Goal: Information Seeking & Learning: Learn about a topic

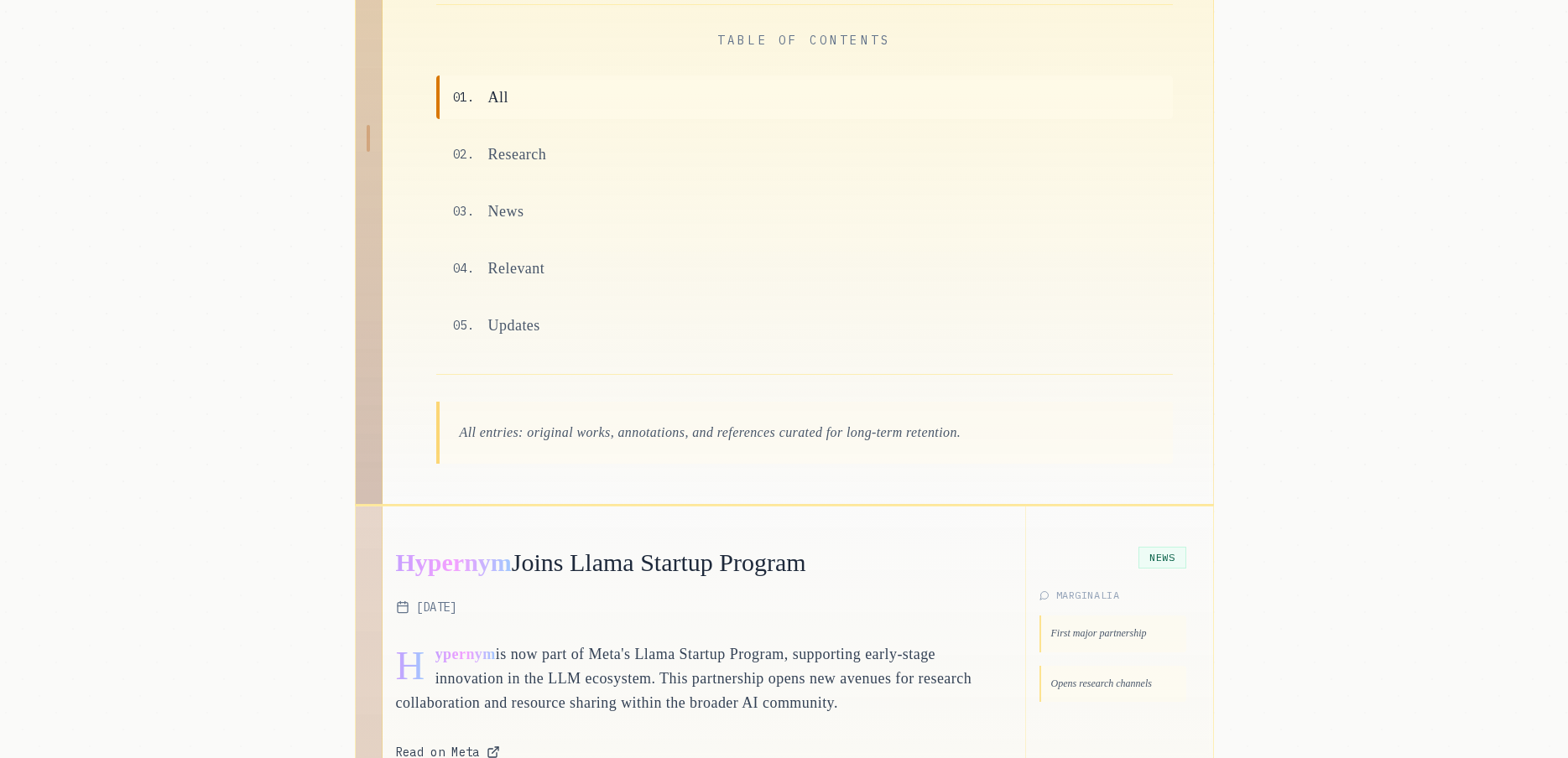
scroll to position [354, 0]
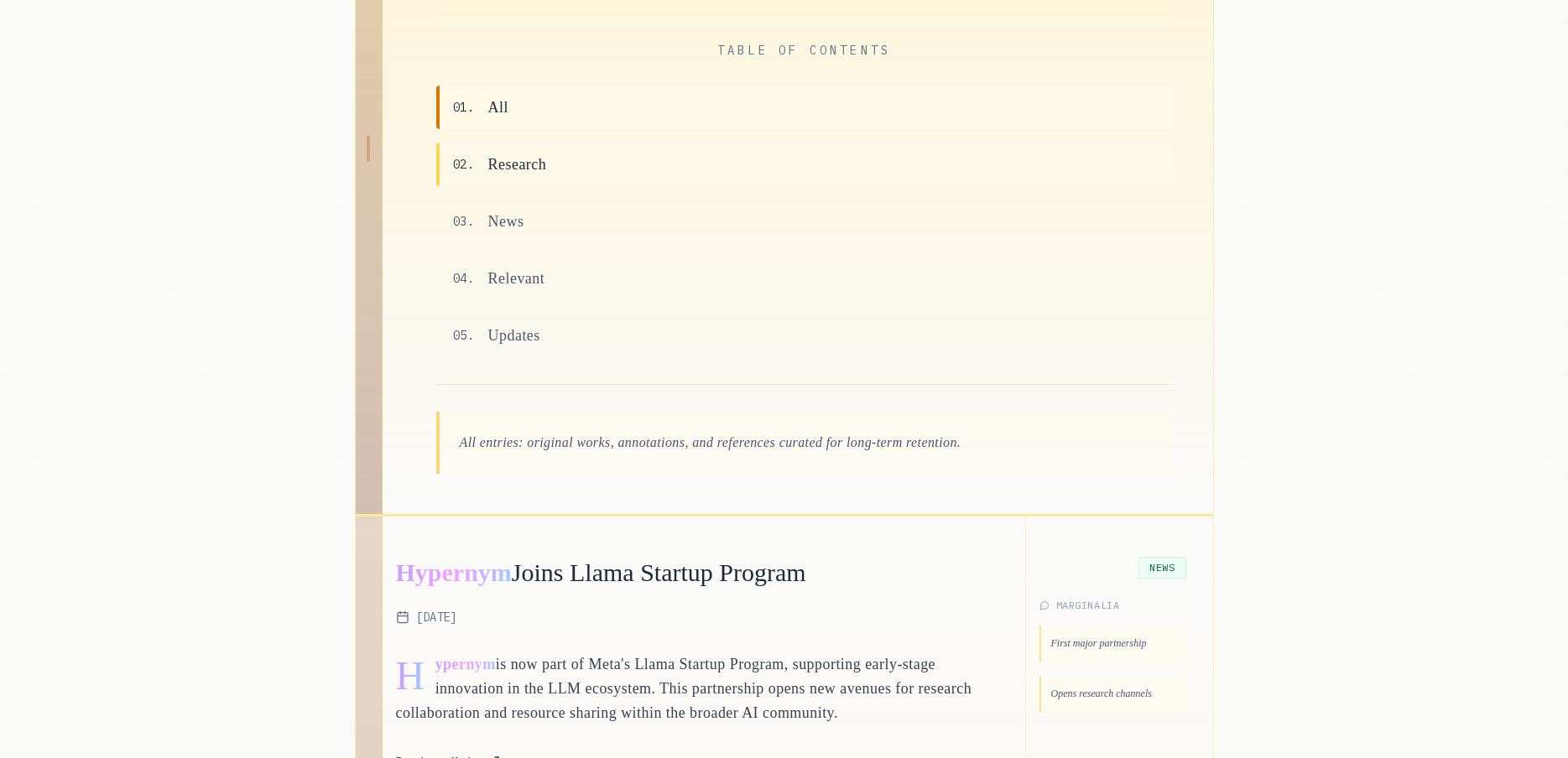
click at [503, 165] on span "Research" at bounding box center [517, 164] width 58 height 24
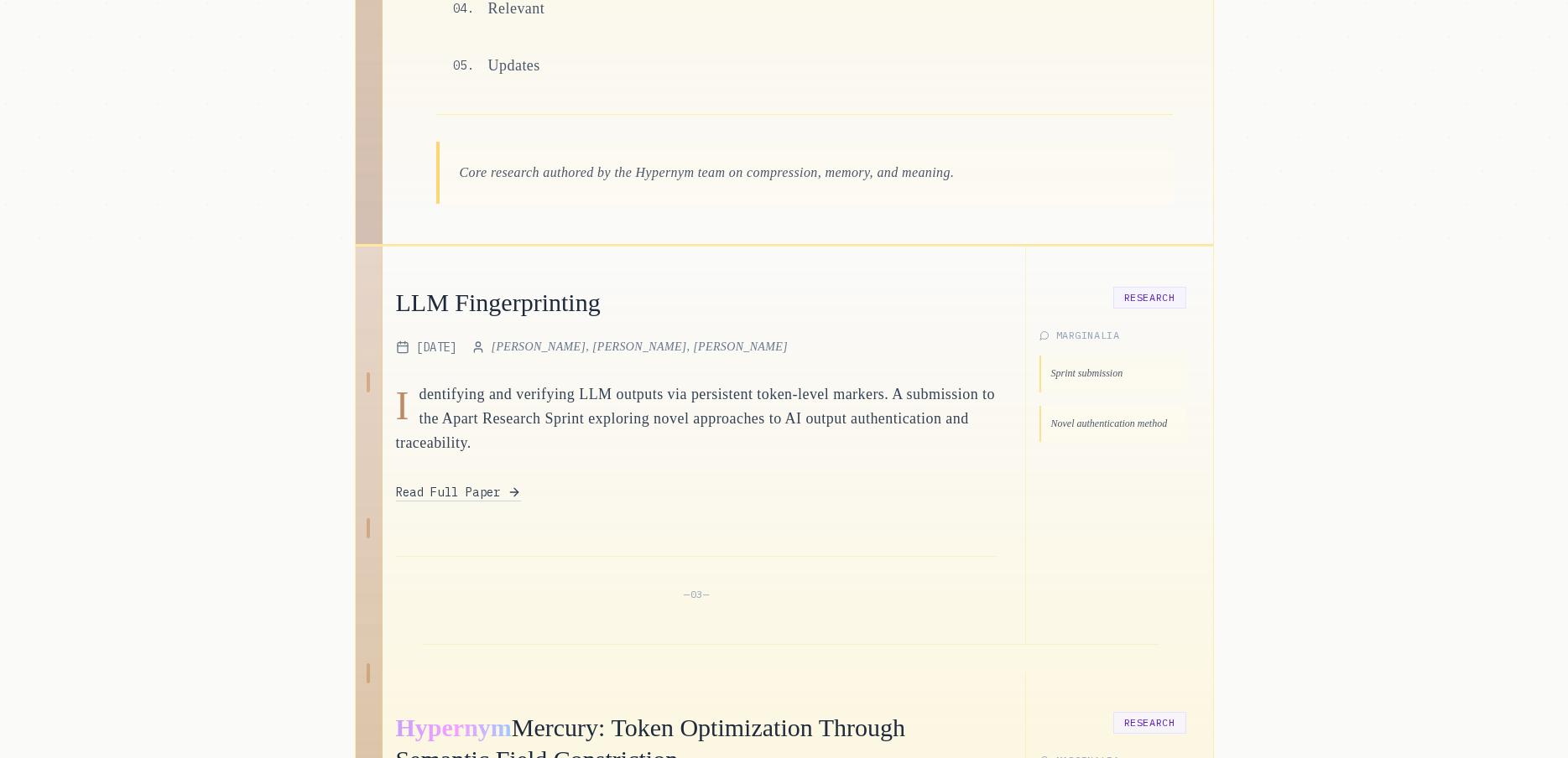
scroll to position [633, 0]
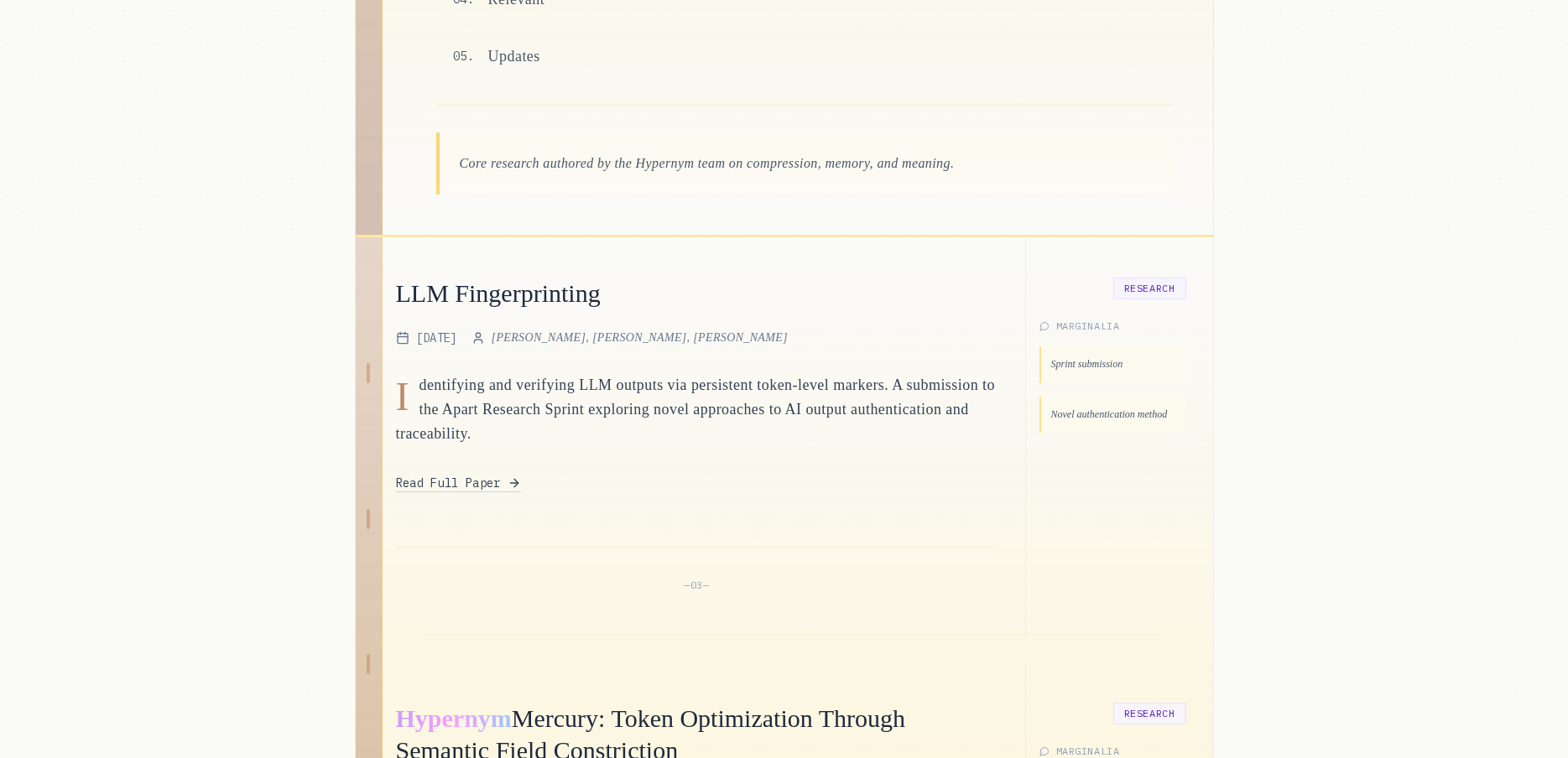
click at [583, 290] on h2 "LLM Fingerprinting" at bounding box center [697, 292] width 602 height 32
click at [487, 475] on div "Read Full Paper" at bounding box center [697, 480] width 602 height 27
click at [479, 489] on span "Read Full Paper" at bounding box center [448, 484] width 105 height 17
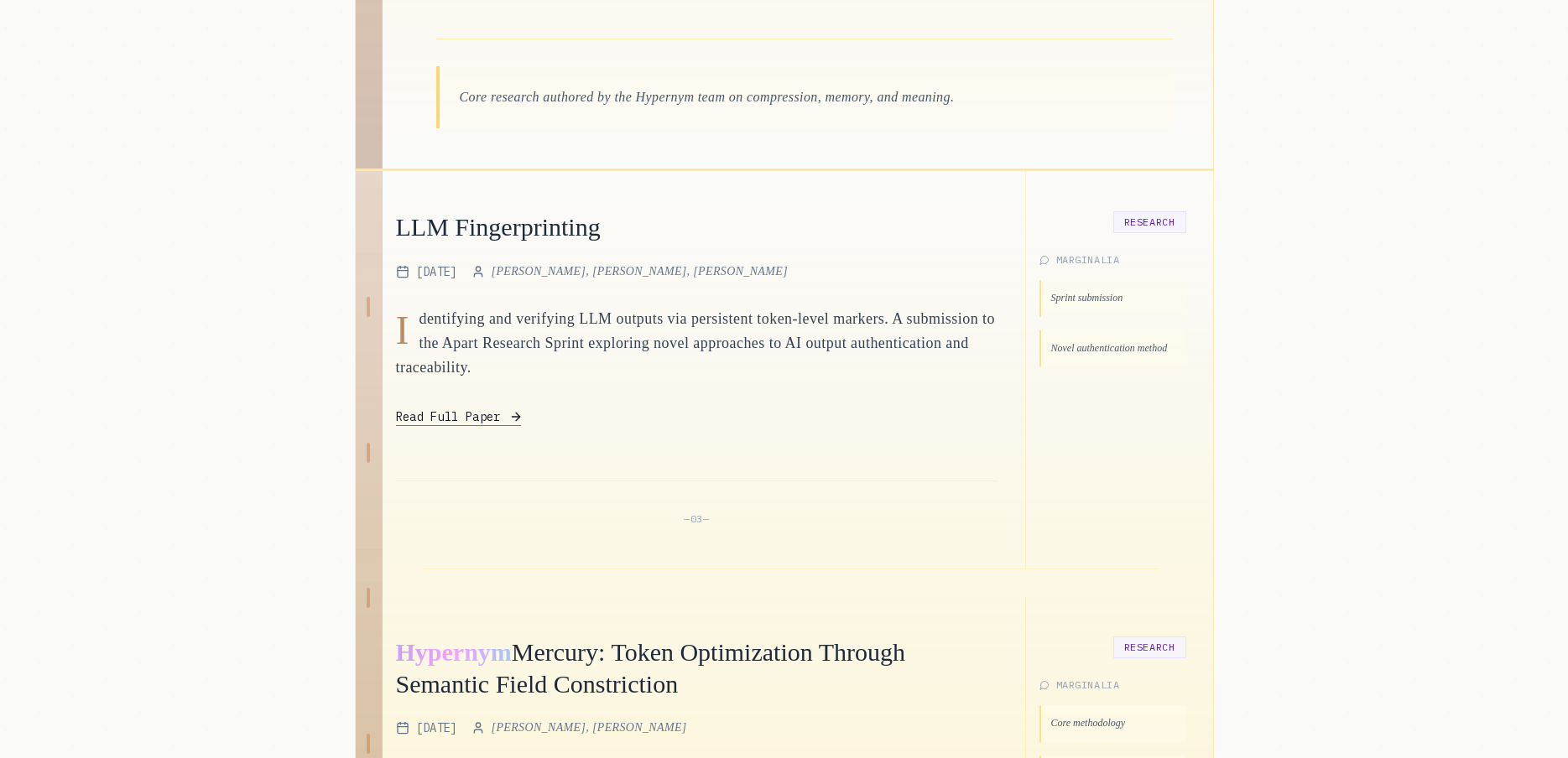
scroll to position [701, 0]
click at [501, 421] on span "Read Full Paper" at bounding box center [448, 416] width 105 height 17
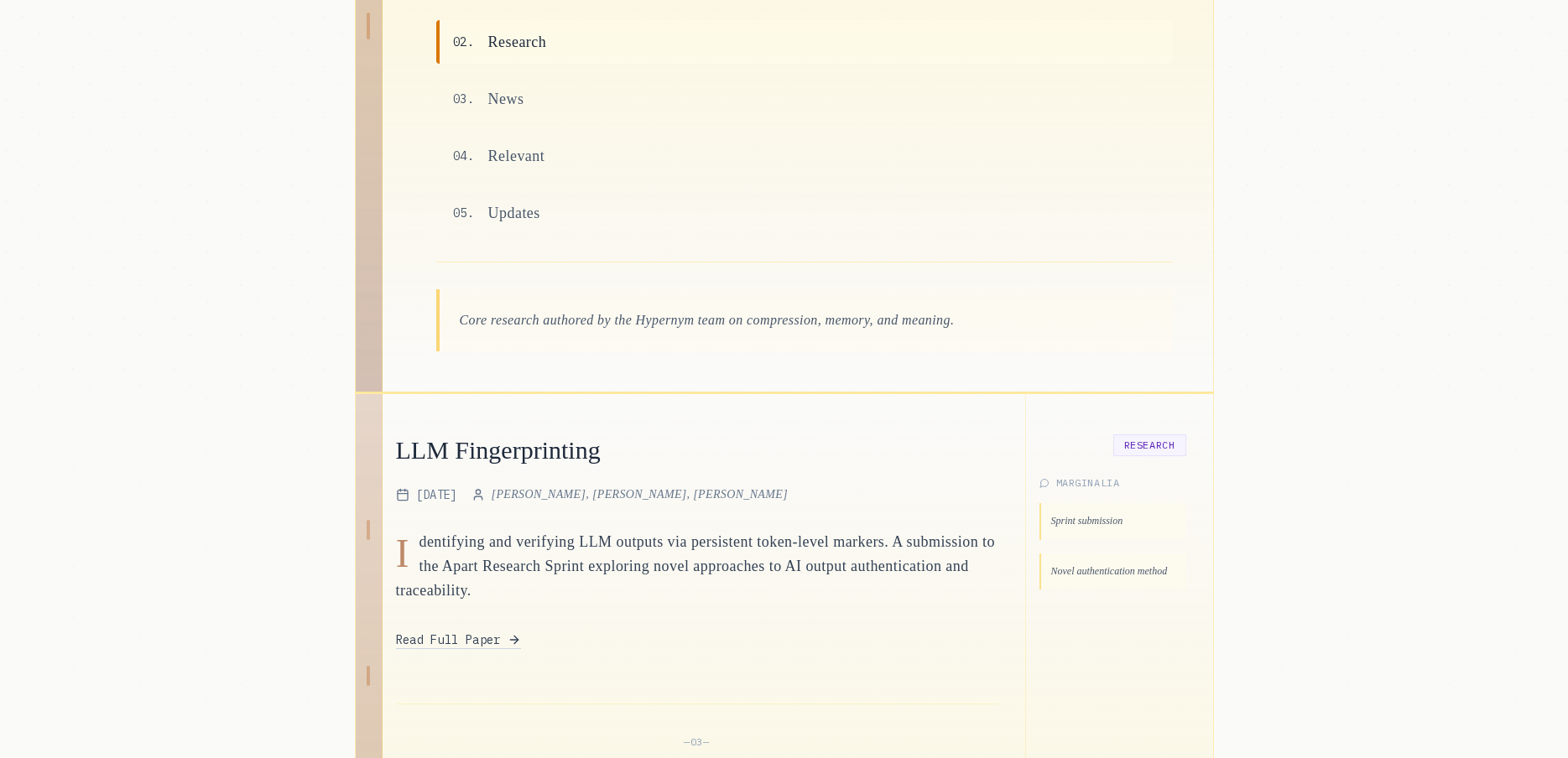
scroll to position [491, 0]
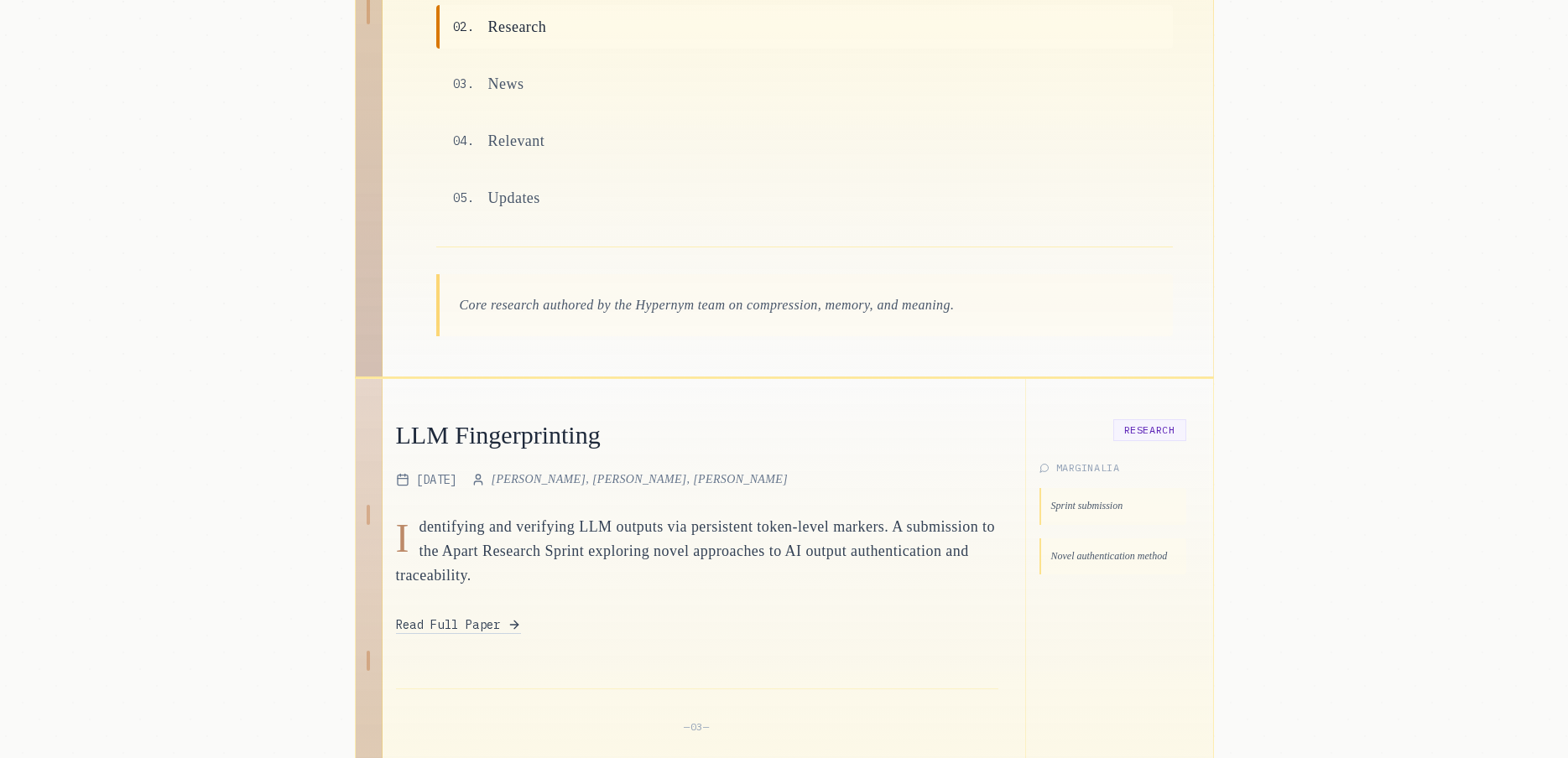
click at [536, 422] on h2 "LLM Fingerprinting" at bounding box center [697, 435] width 602 height 32
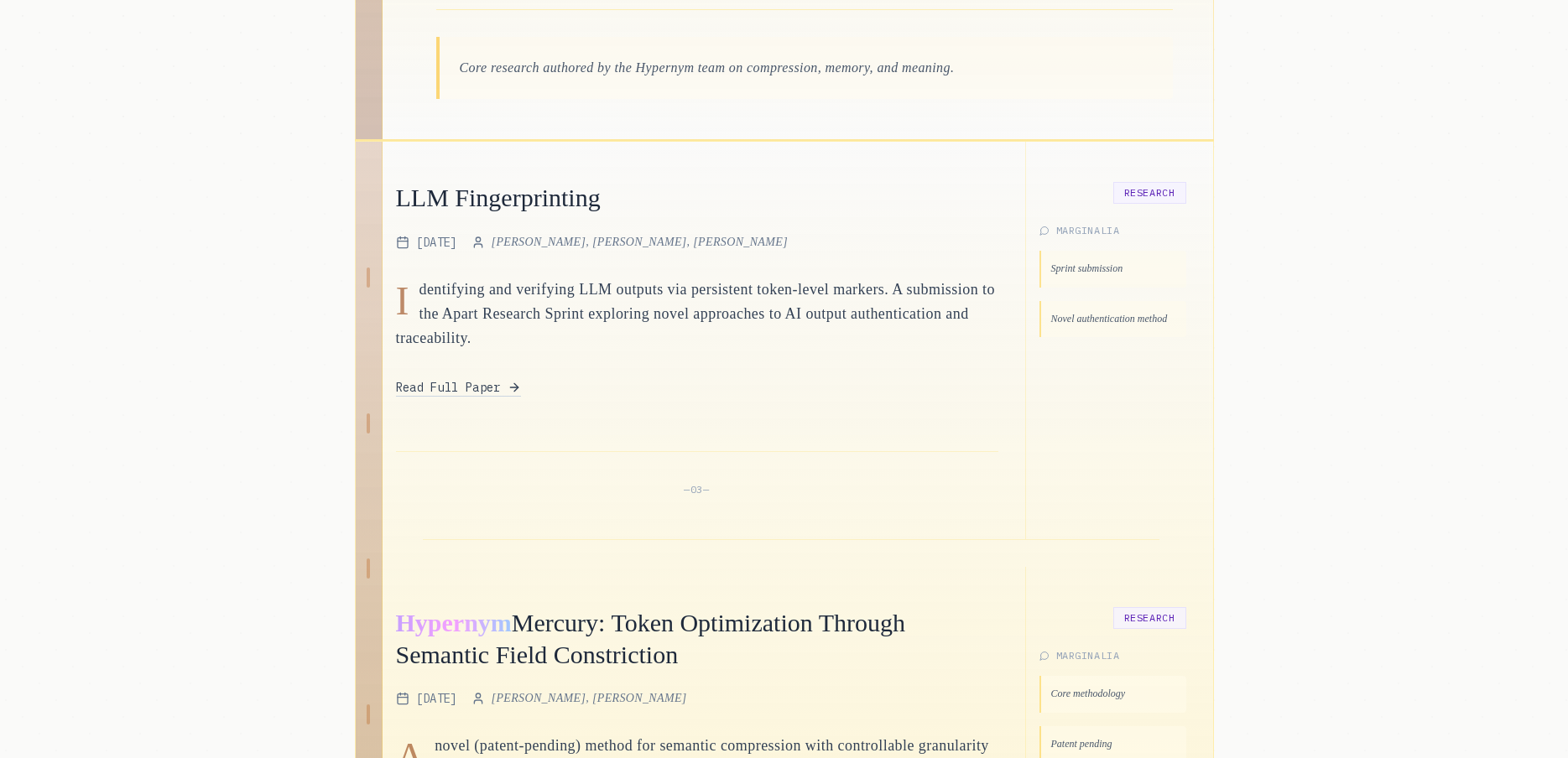
scroll to position [768, 0]
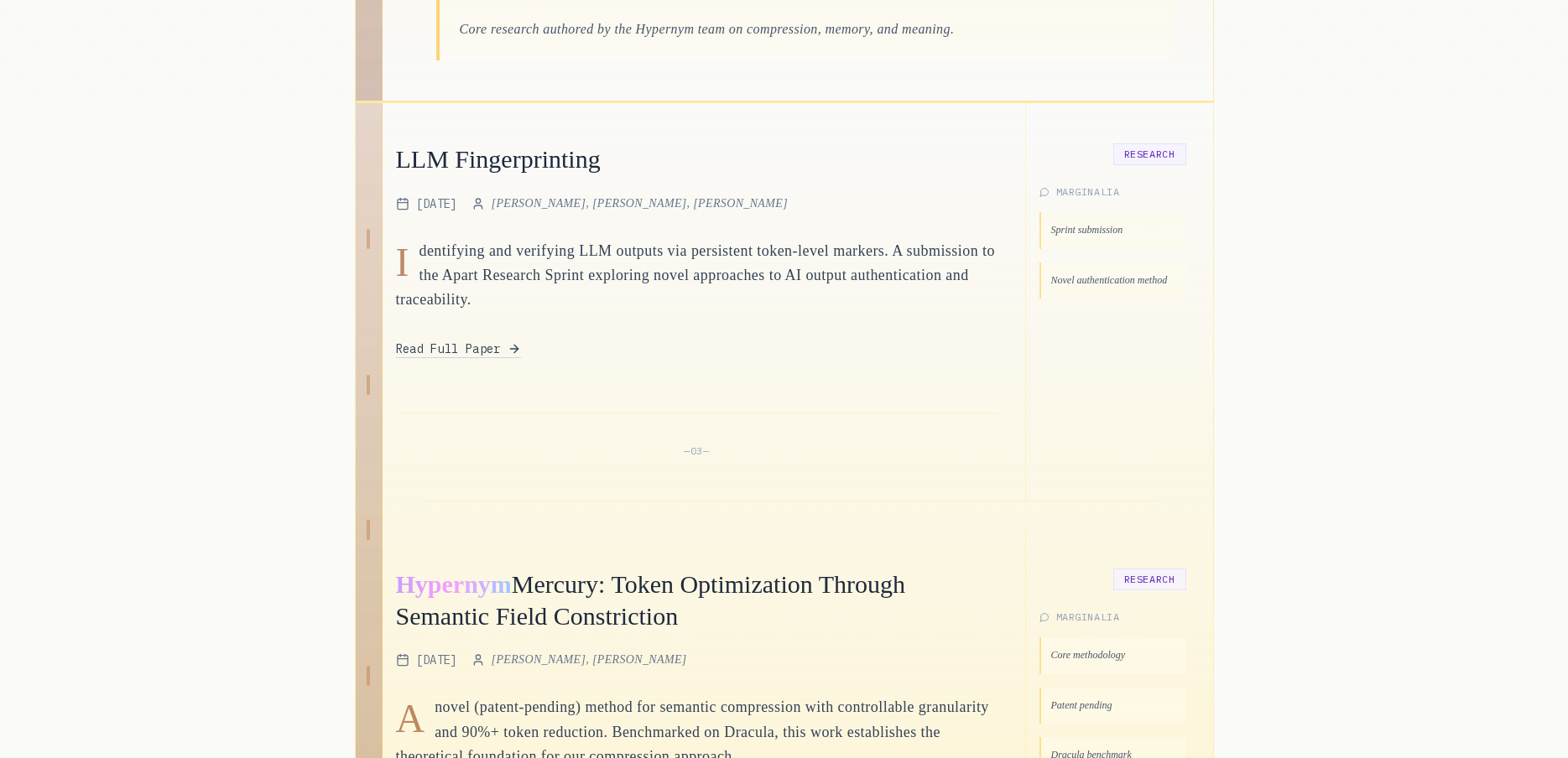
click at [535, 346] on div "Read Full Paper" at bounding box center [697, 345] width 602 height 27
click at [500, 349] on span "Read Full Paper" at bounding box center [448, 349] width 105 height 17
